Goal: Task Accomplishment & Management: Use online tool/utility

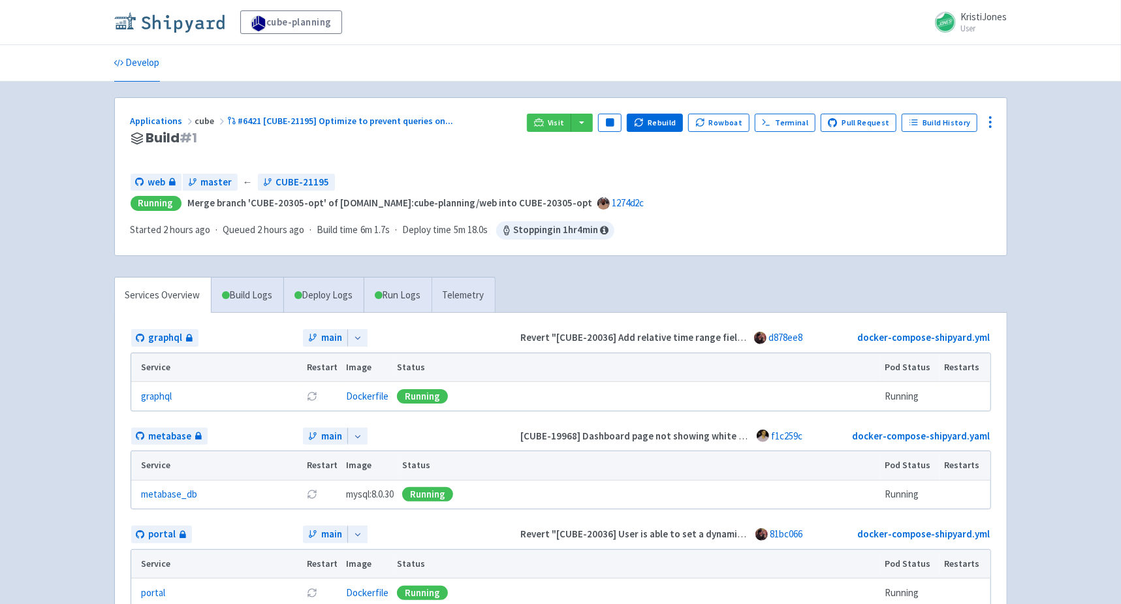
click at [208, 18] on img at bounding box center [169, 22] width 110 height 21
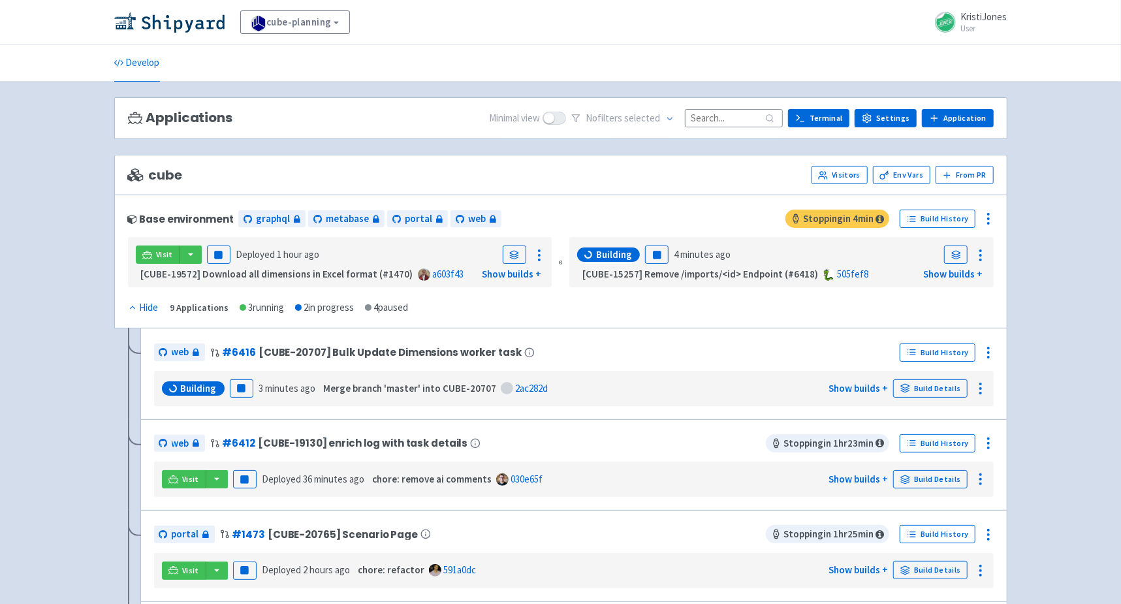
scroll to position [319, 0]
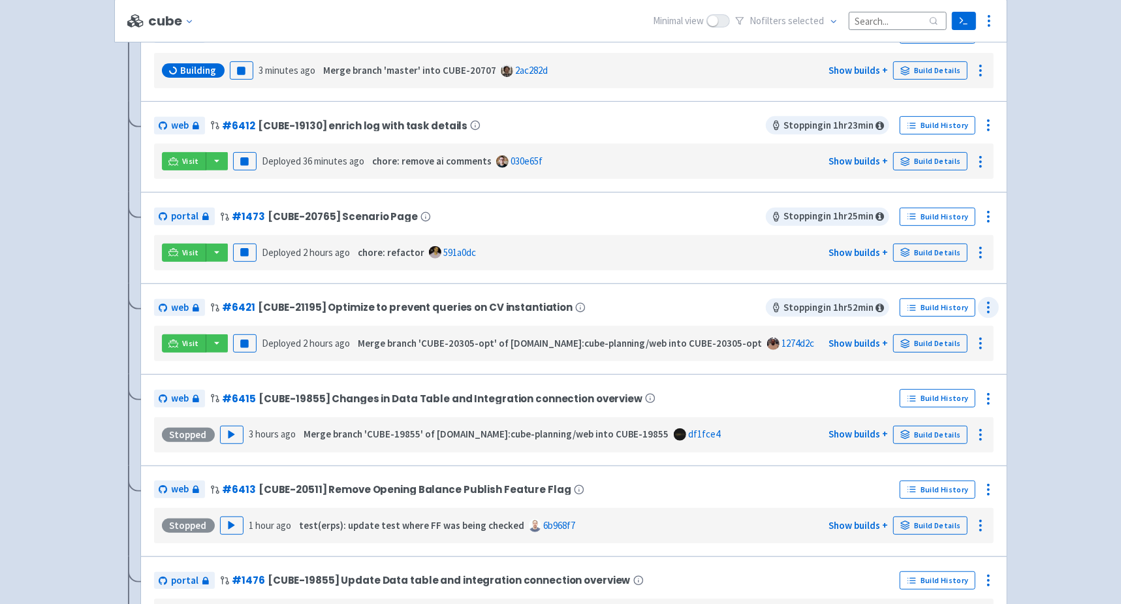
click at [994, 300] on icon at bounding box center [989, 308] width 16 height 16
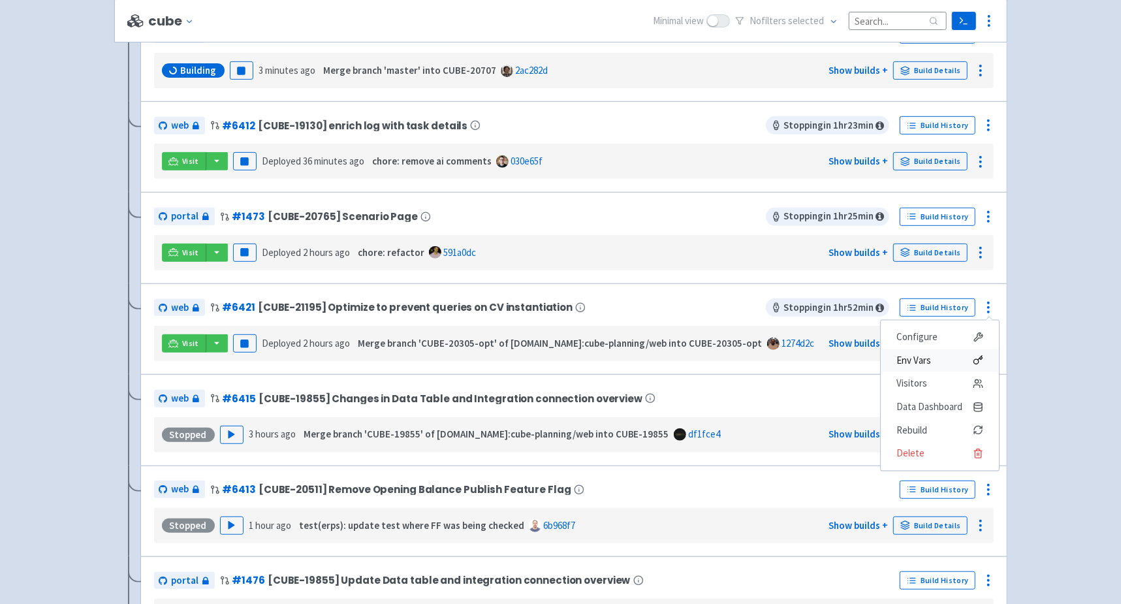
click at [932, 360] on span "Env Vars" at bounding box center [939, 360] width 87 height 18
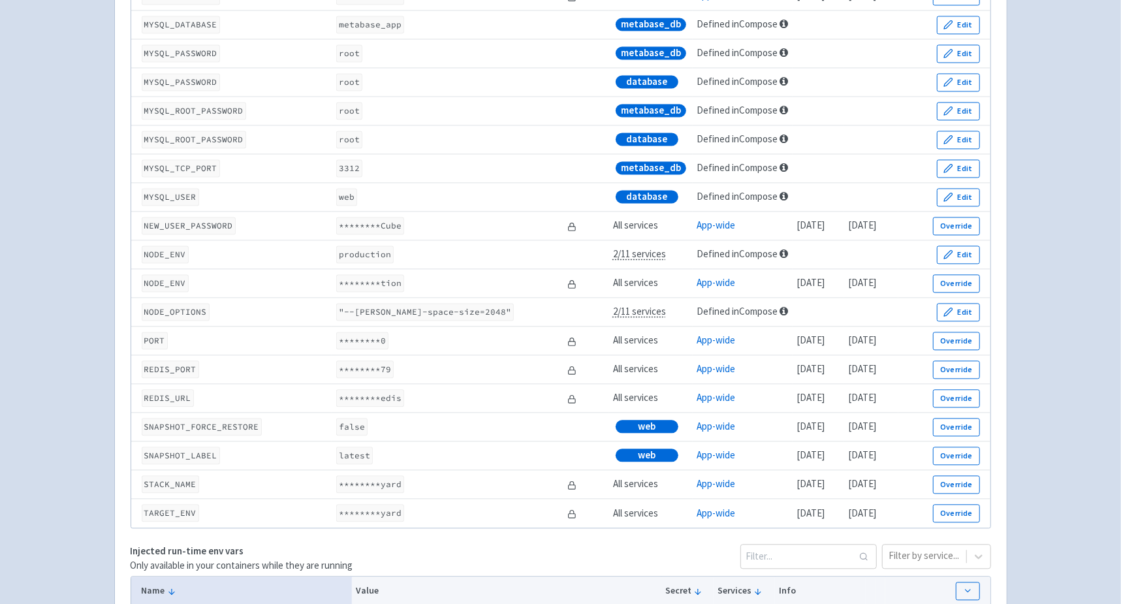
scroll to position [1757, 0]
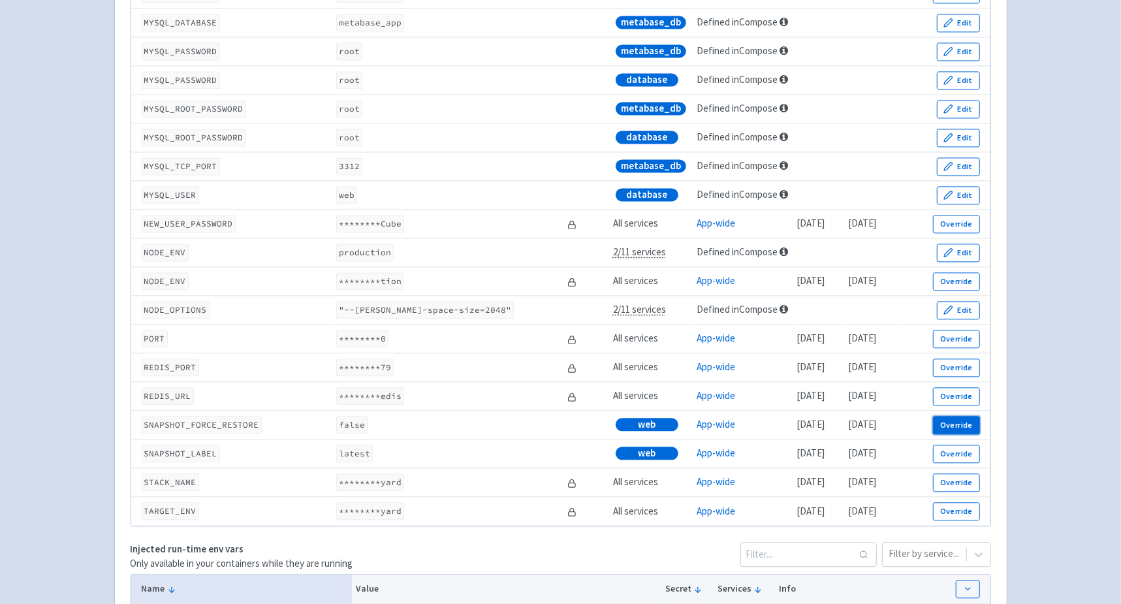
click at [956, 432] on button "Override" at bounding box center [956, 425] width 46 height 18
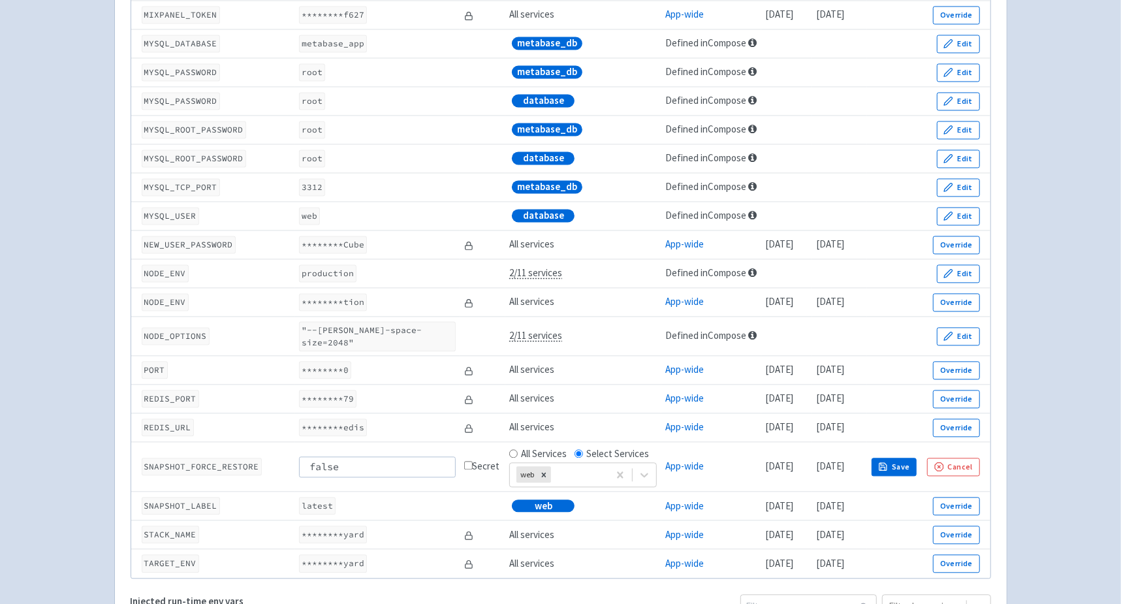
scroll to position [1777, 0]
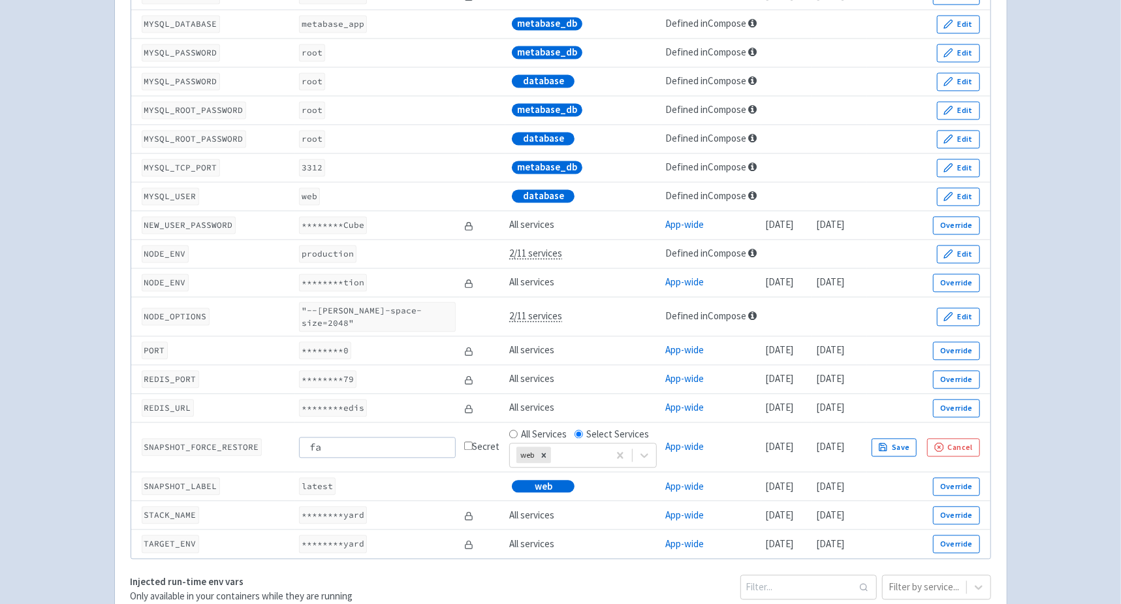
type input "f"
type input "true"
click at [917, 447] on button "Save" at bounding box center [895, 447] width 46 height 18
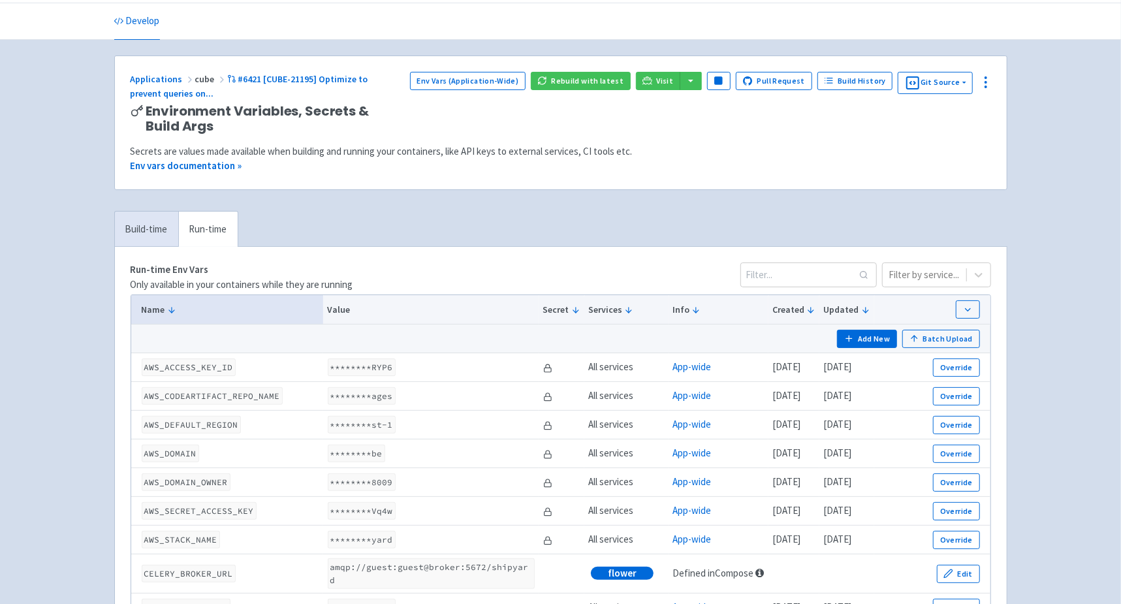
scroll to position [0, 0]
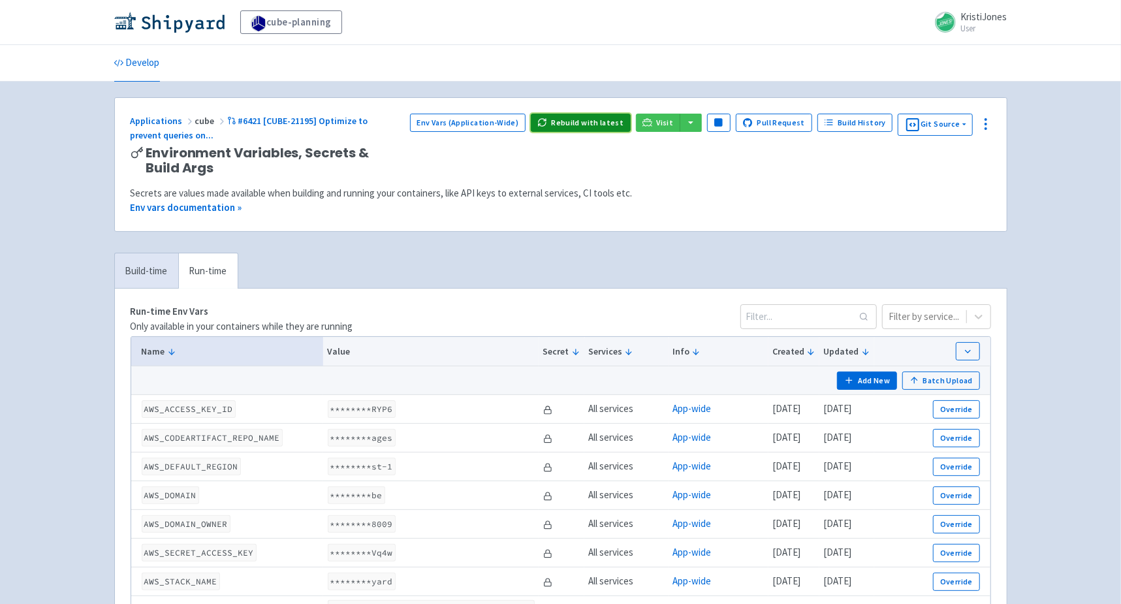
click at [612, 124] on button "Rebuild with latest" at bounding box center [581, 123] width 100 height 18
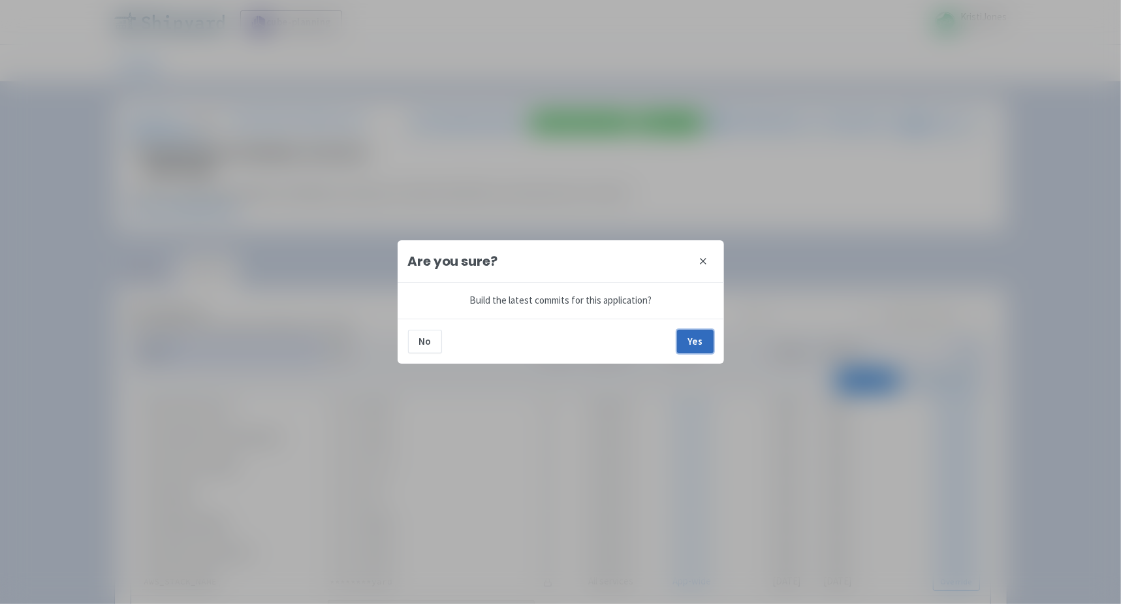
click at [698, 343] on button "Yes" at bounding box center [695, 342] width 37 height 24
